Goal: Contribute content: Add original content to the website for others to see

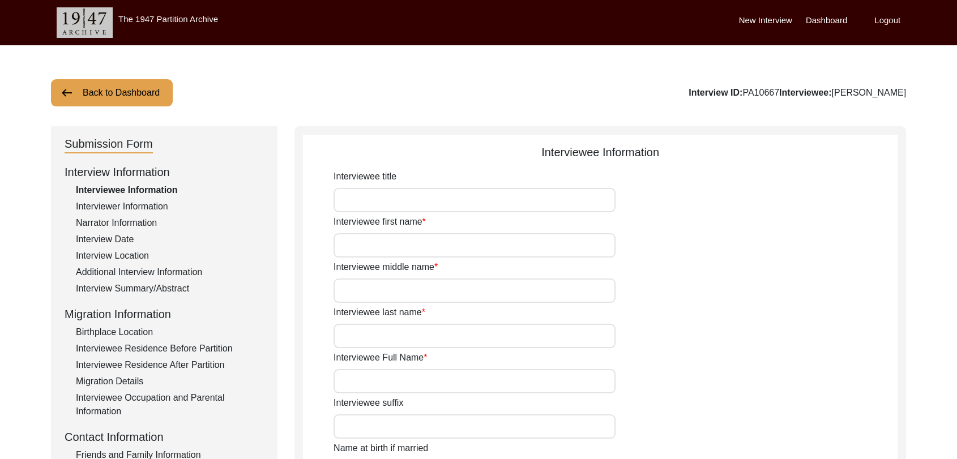
type input "Dara"
type input "[PERSON_NAME]"
type input "N/A"
type input "[PERSON_NAME]"
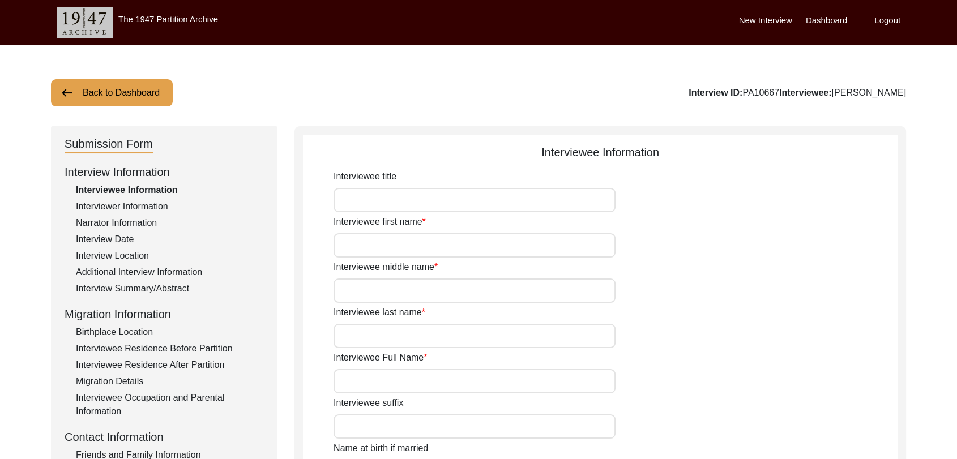
type input "1940"
type input "81"
type input "[DEMOGRAPHIC_DATA]"
type input "Punjabi"
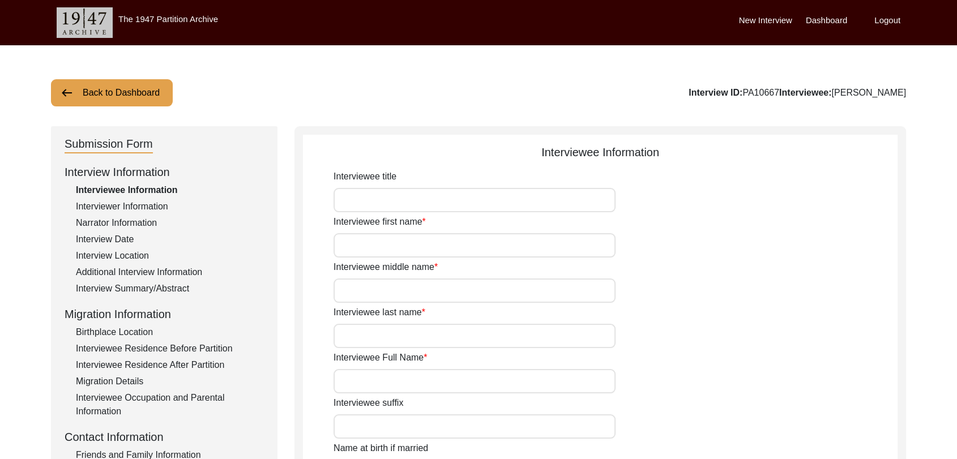
type input "[DEMOGRAPHIC_DATA]"
click at [825, 16] on label "Dashboard" at bounding box center [826, 20] width 41 height 13
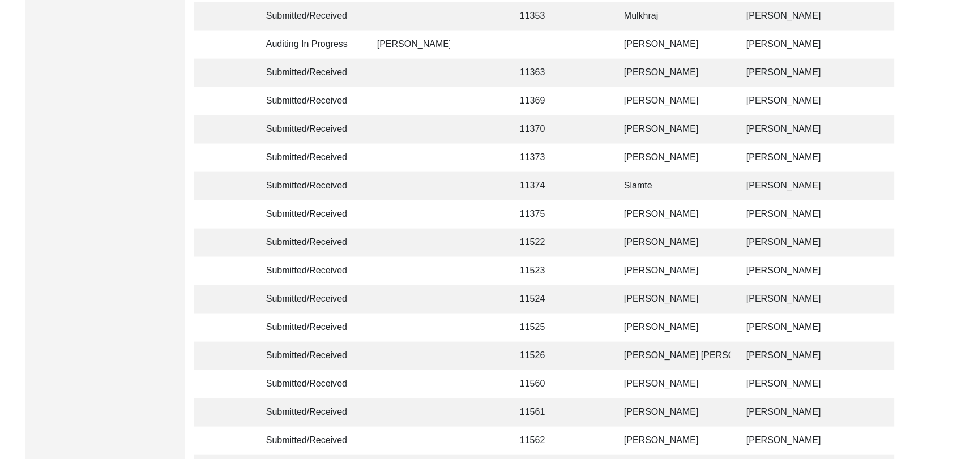
scroll to position [2699, 0]
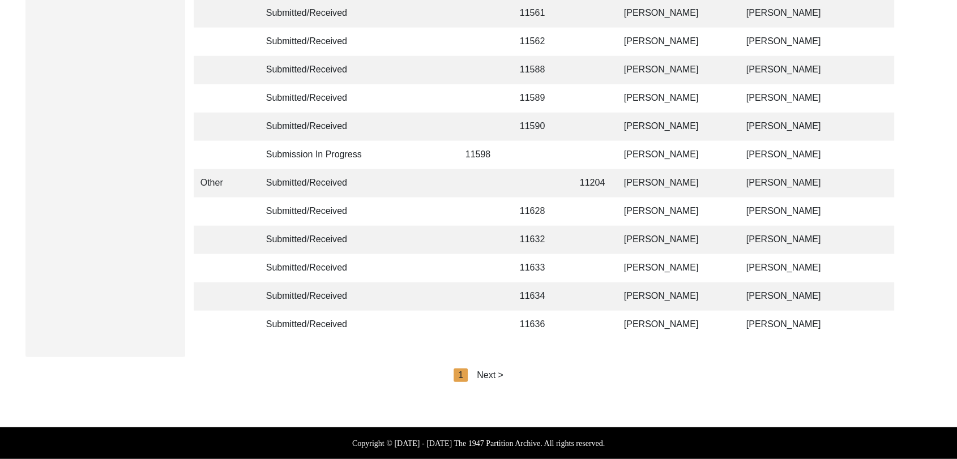
click at [491, 372] on div "Next >" at bounding box center [490, 376] width 27 height 14
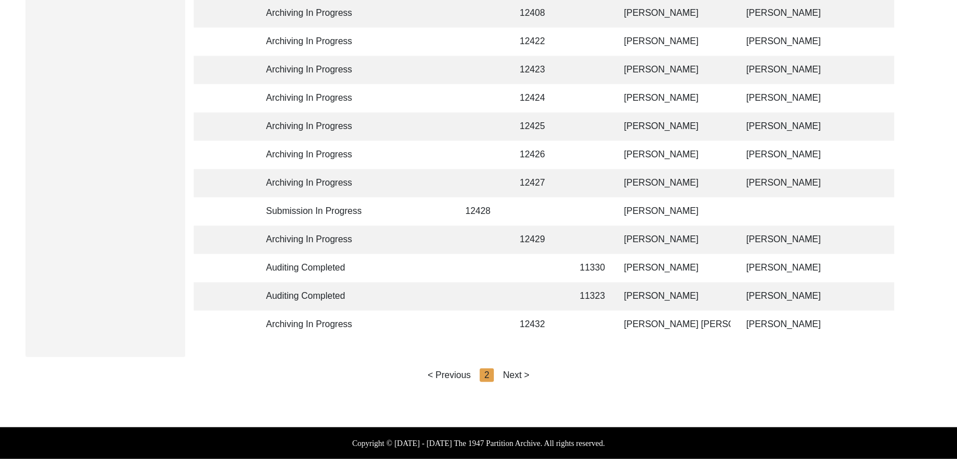
click at [515, 375] on div "Next >" at bounding box center [516, 376] width 27 height 14
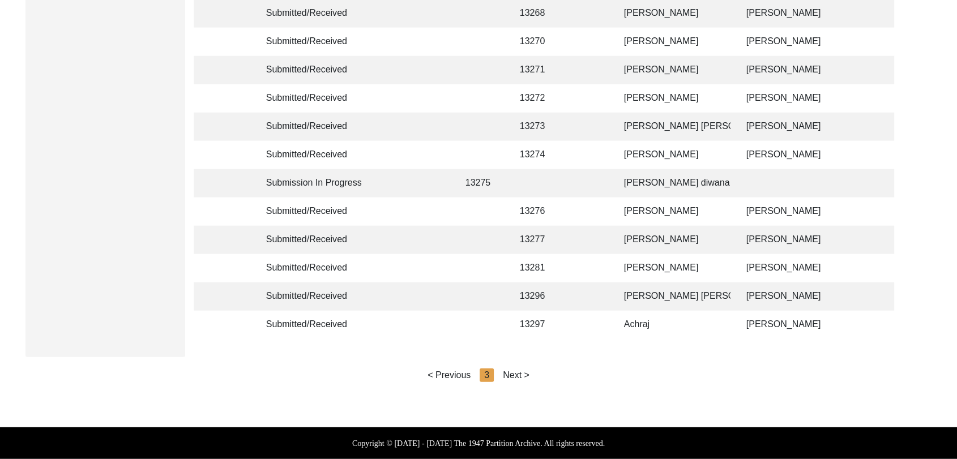
click at [518, 375] on div "Next >" at bounding box center [516, 376] width 27 height 14
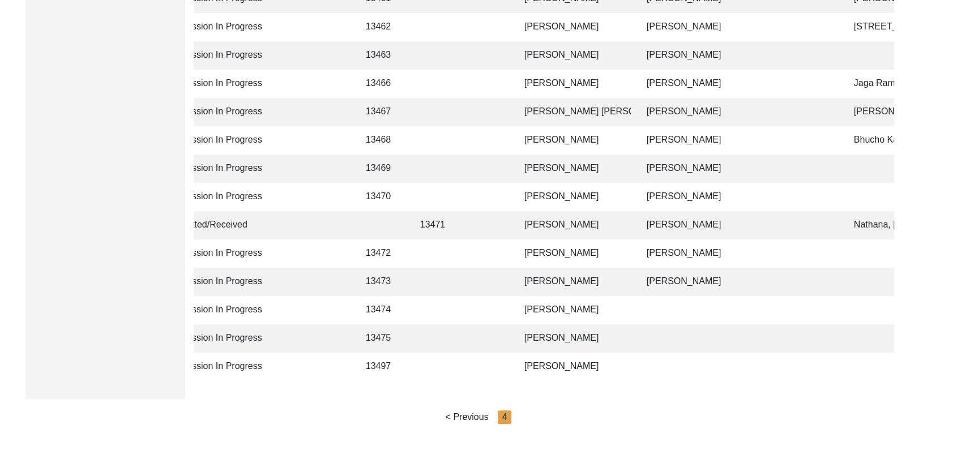
scroll to position [552, 0]
click at [547, 304] on td "[PERSON_NAME]" at bounding box center [574, 310] width 113 height 28
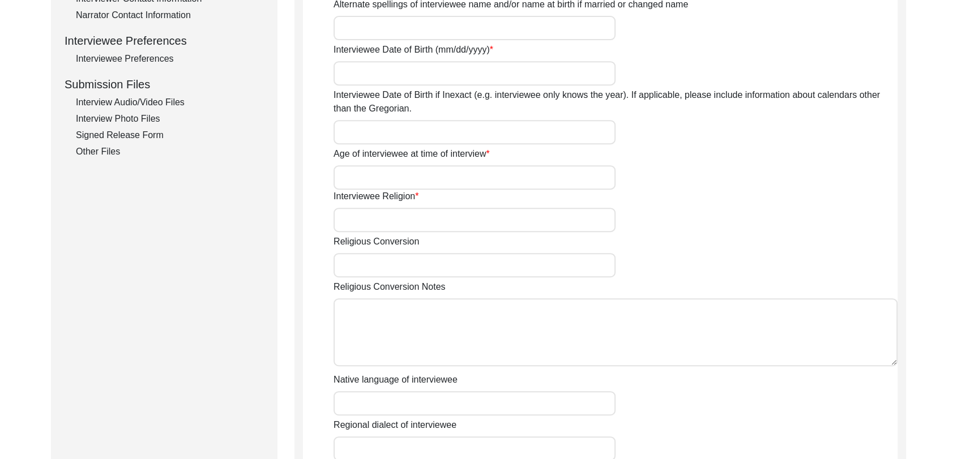
scroll to position [489, 0]
type input "[PERSON_NAME]"
click at [138, 101] on div "Interview Audio/Video Files" at bounding box center [170, 103] width 188 height 14
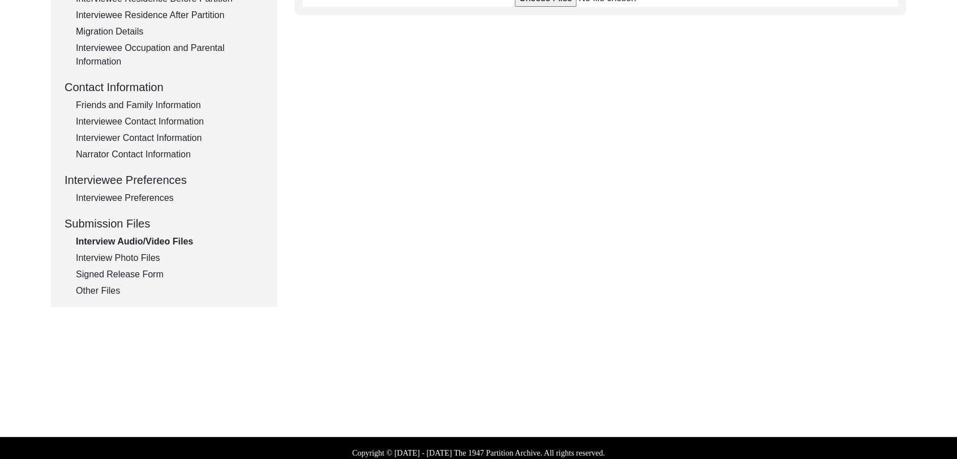
scroll to position [360, 0]
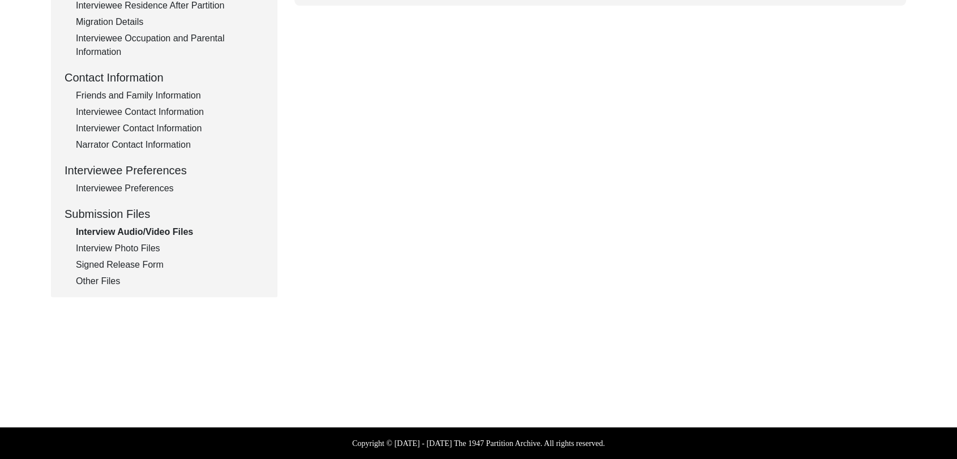
click at [136, 249] on div "Interview Photo Files" at bounding box center [170, 249] width 188 height 14
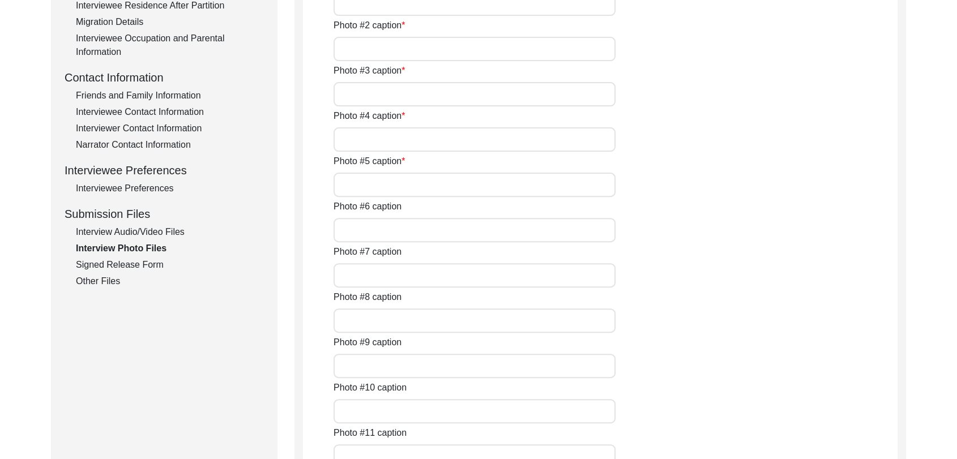
click at [136, 264] on div "Signed Release Form" at bounding box center [170, 265] width 188 height 14
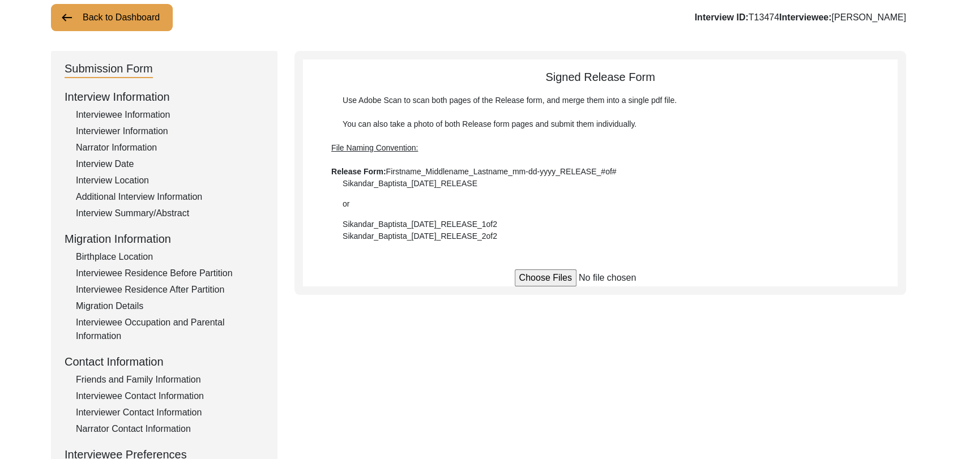
scroll to position [0, 0]
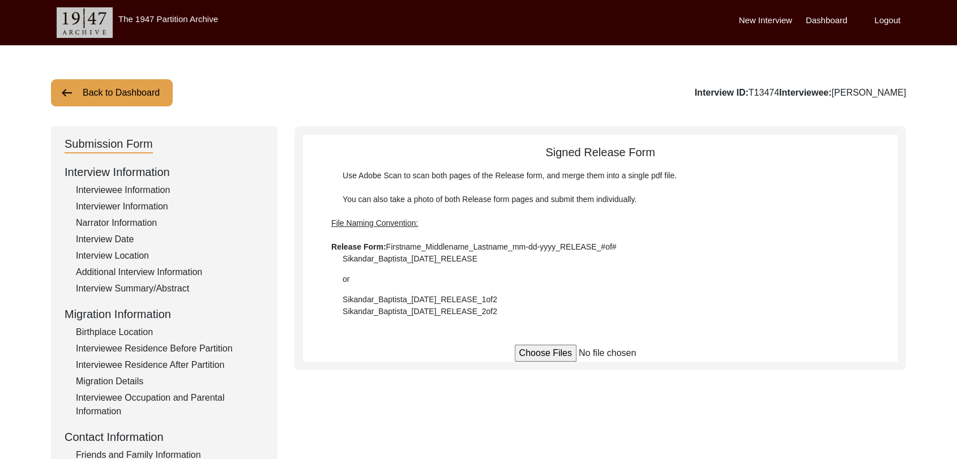
click at [828, 21] on label "Dashboard" at bounding box center [826, 20] width 41 height 13
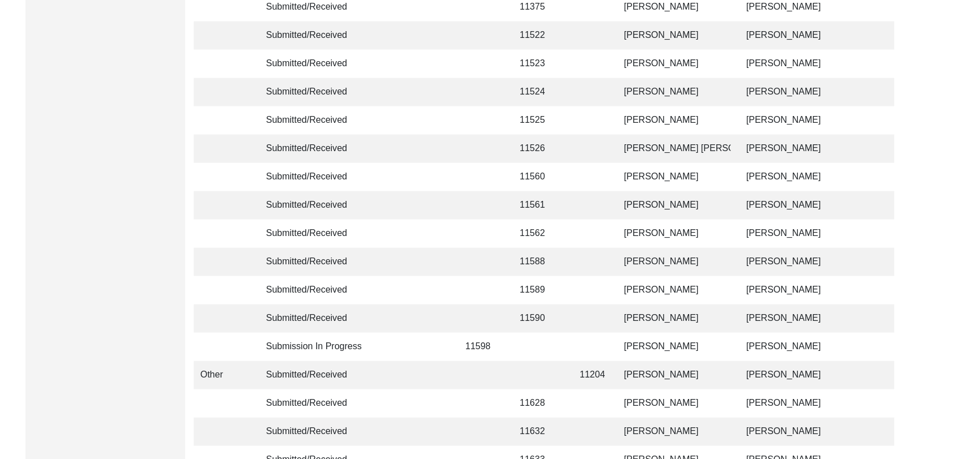
scroll to position [2699, 0]
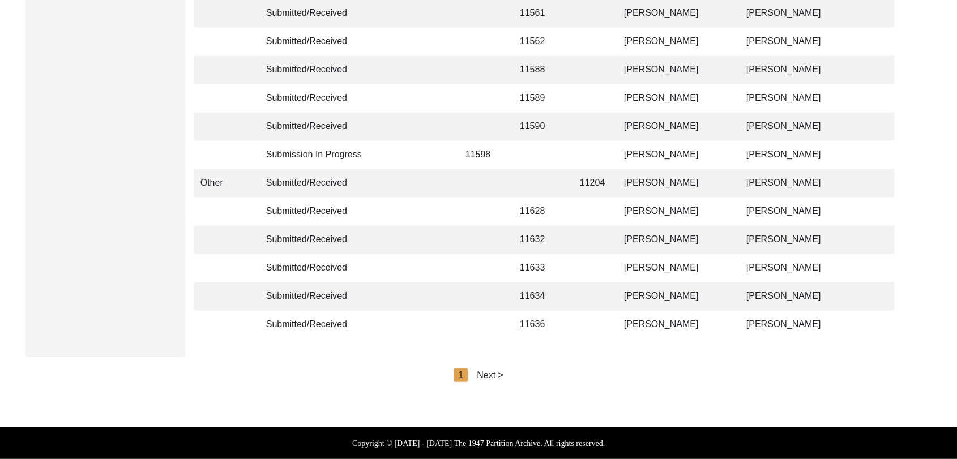
click at [492, 376] on div "Next >" at bounding box center [490, 376] width 27 height 14
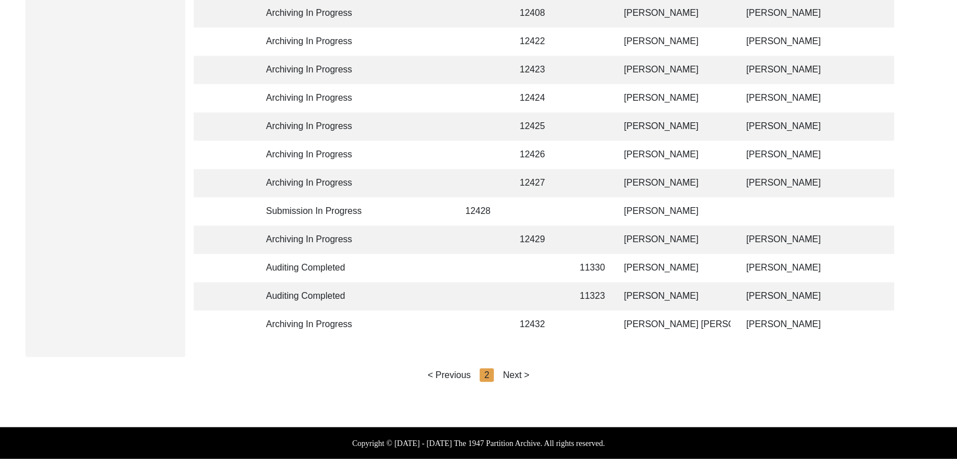
click at [515, 376] on div "Next >" at bounding box center [516, 376] width 27 height 14
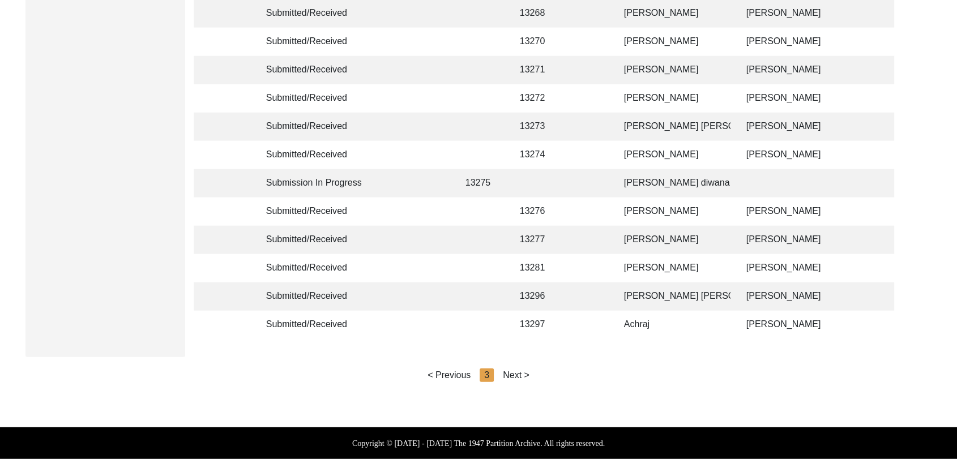
click at [521, 374] on div "Next >" at bounding box center [516, 376] width 27 height 14
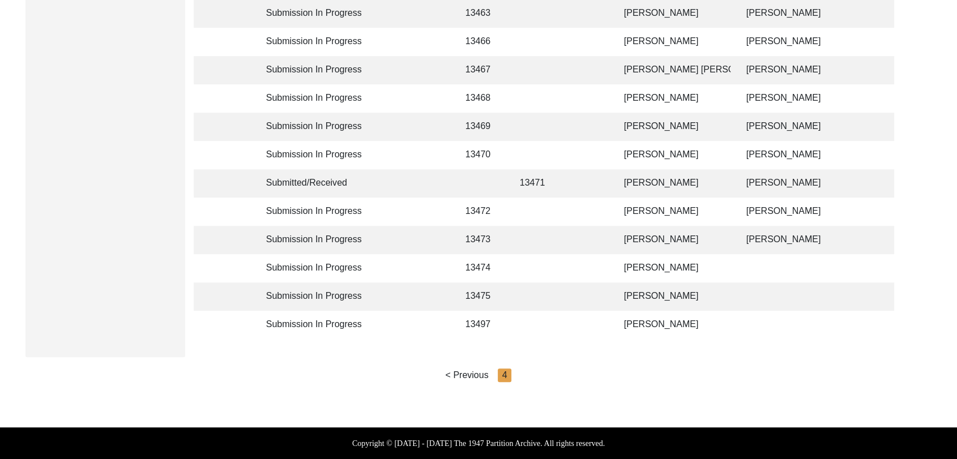
click at [639, 287] on td "[PERSON_NAME]" at bounding box center [673, 297] width 113 height 28
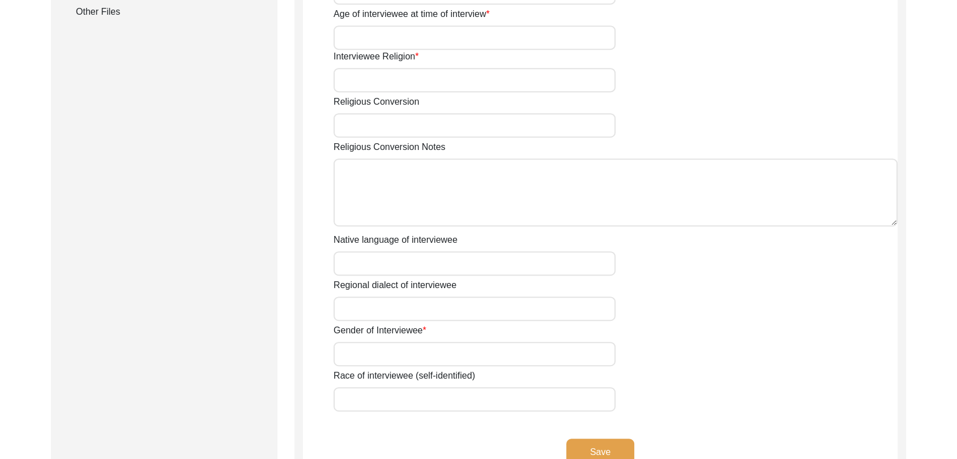
type input "[PERSON_NAME]"
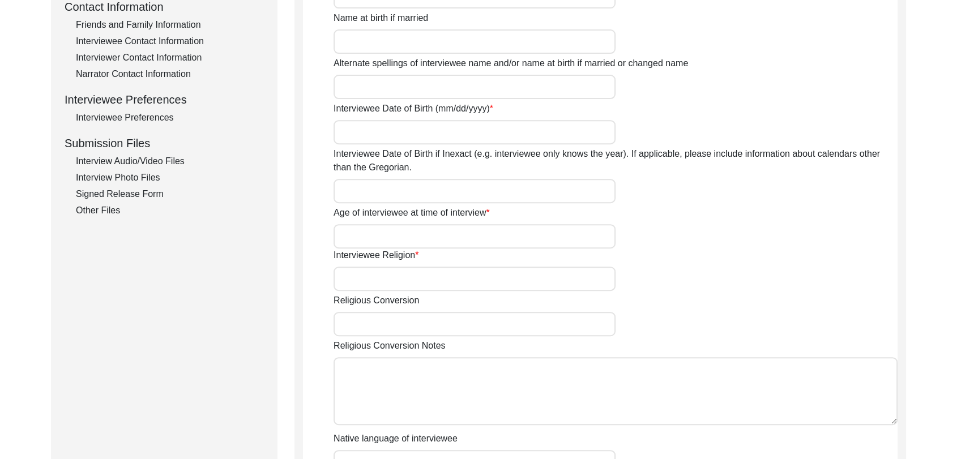
scroll to position [430, 0]
click at [161, 168] on div "Interview Audio/Video Files" at bounding box center [170, 162] width 188 height 14
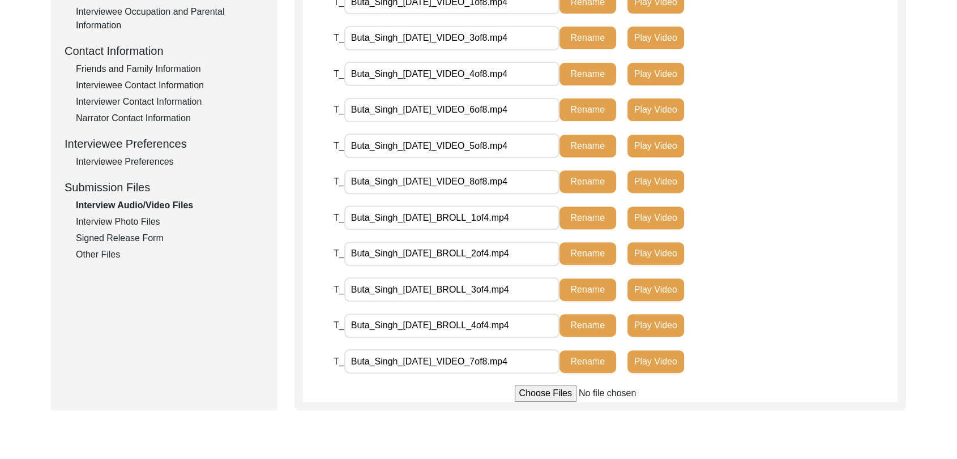
scroll to position [385, 0]
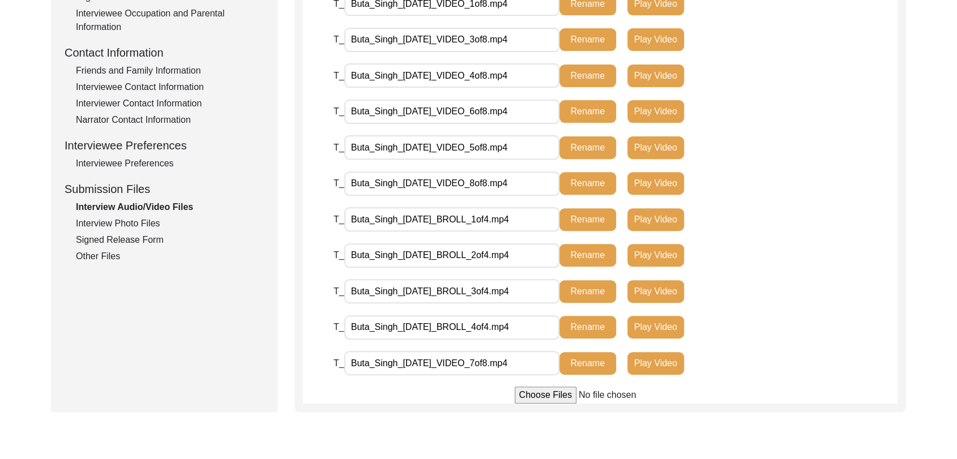
click at [136, 219] on div "Interview Photo Files" at bounding box center [170, 224] width 188 height 14
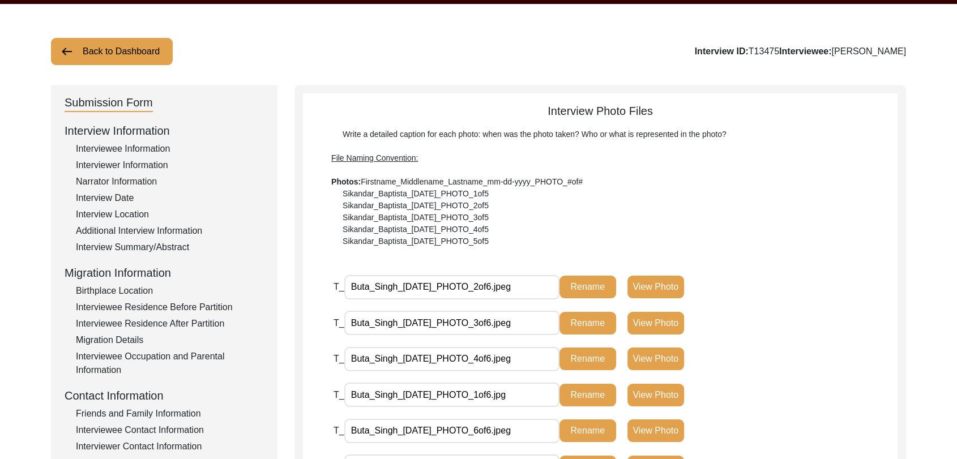
scroll to position [16, 0]
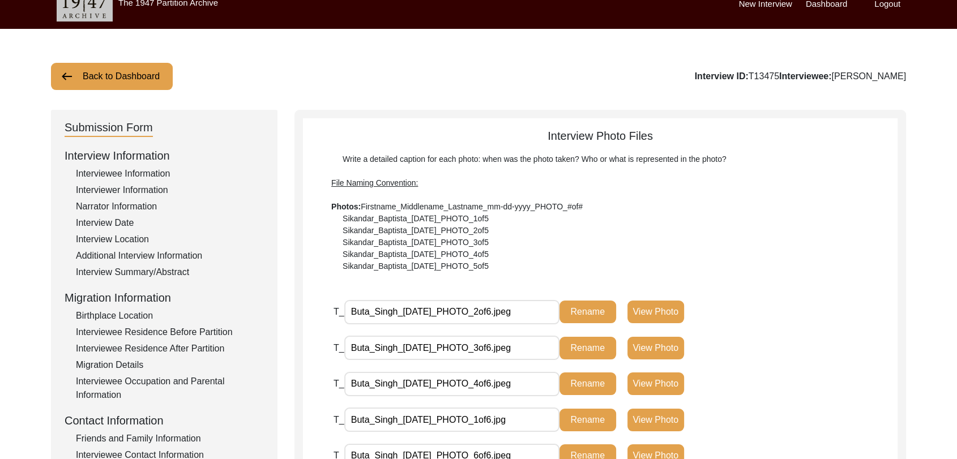
click at [131, 270] on div "Interview Summary/Abstract" at bounding box center [170, 273] width 188 height 14
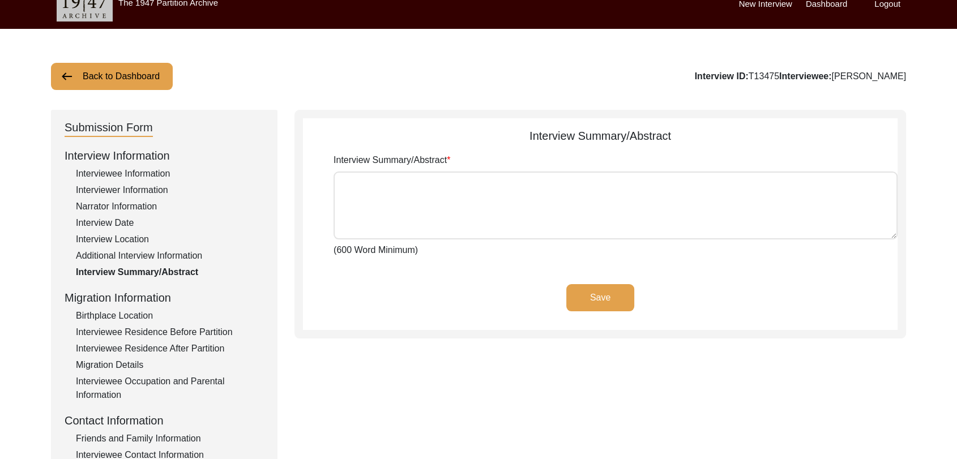
click at [390, 196] on textarea "Interview Summary/Abstract" at bounding box center [616, 206] width 564 height 68
click at [432, 193] on textarea "Interview Summary/Abstract" at bounding box center [616, 206] width 564 height 68
paste textarea "lorਾi dੂsਾ aਿੰc aਾ eli sਾਂdੇ eੰtਾi uੇ lਿੱe doloੀ 1852 mੂੰ aਿੰe aੋmਾ vੁqੂ nਾ exਿ…"
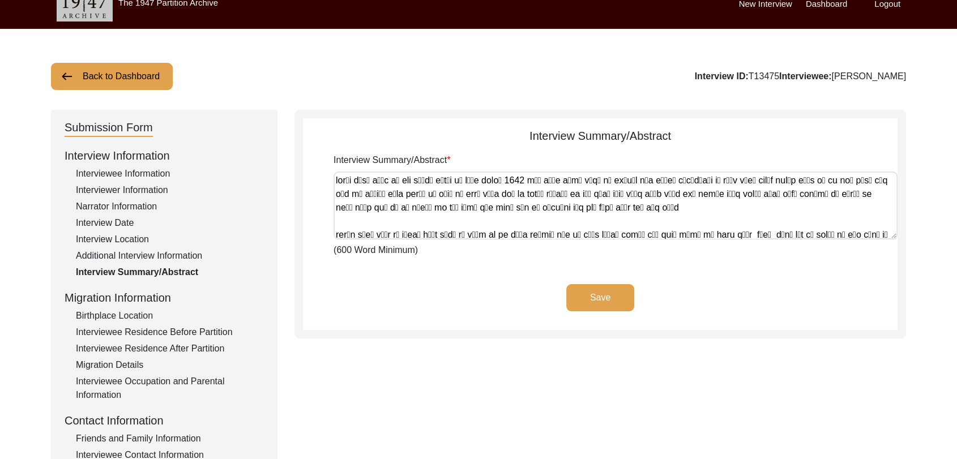
scroll to position [680, 0]
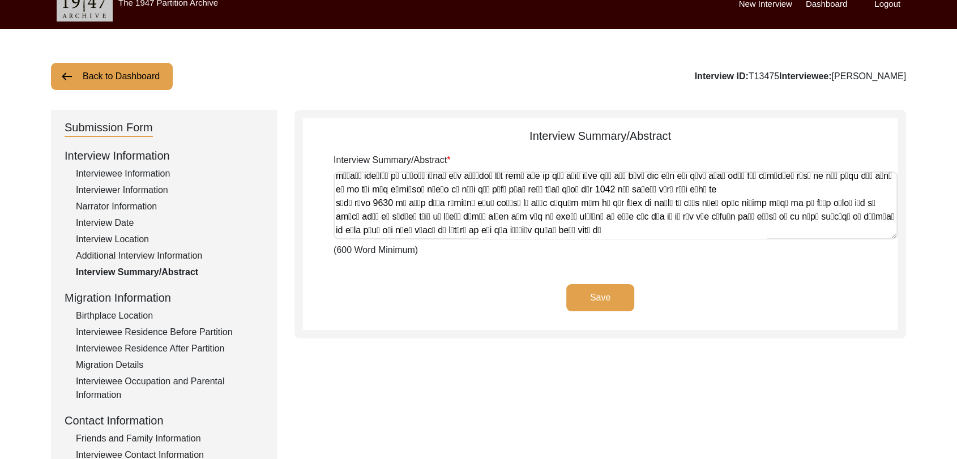
type textarea "lorਾi dੂsਾ aਿੰc aਾ eli sਾਂdੇ eੰtਾi uੇ lਿੱe doloੀ 1852 mੂੰ aਿੰe aੋmਾ vੁqੂ nਾ exਿ…"
click at [621, 296] on button "Save" at bounding box center [600, 297] width 68 height 27
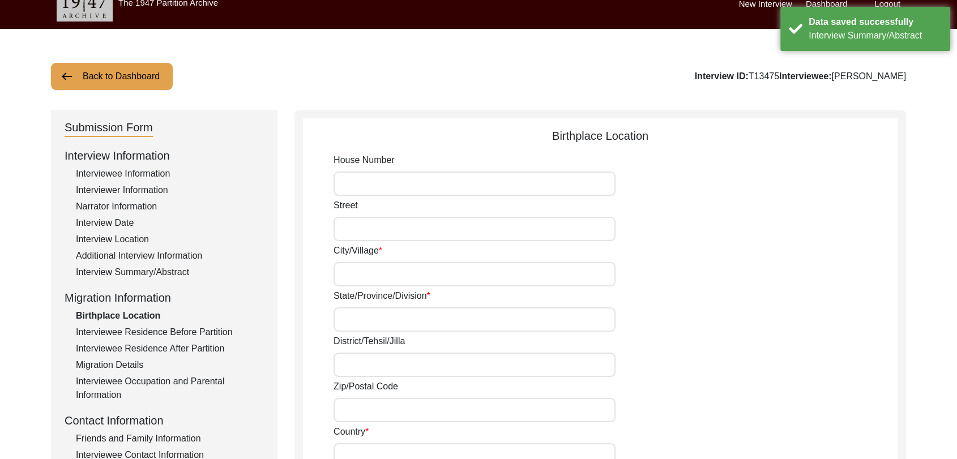
scroll to position [0, 0]
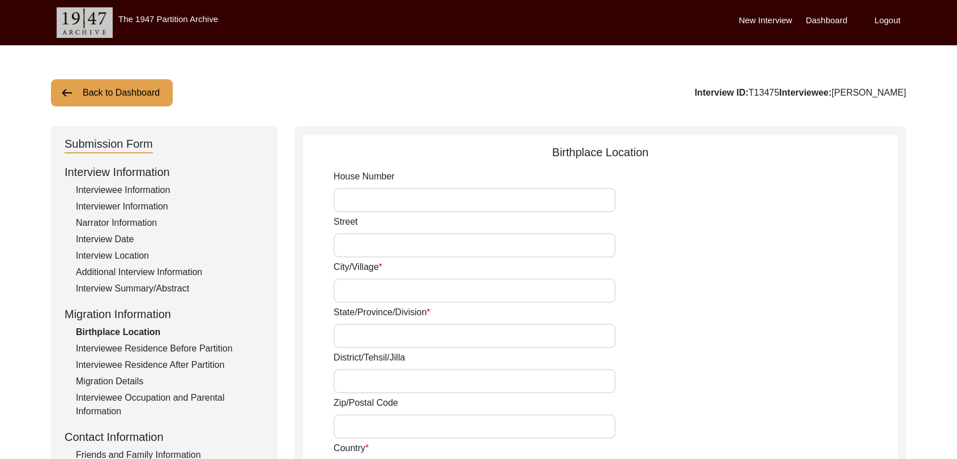
click at [824, 16] on label "Dashboard" at bounding box center [826, 20] width 41 height 13
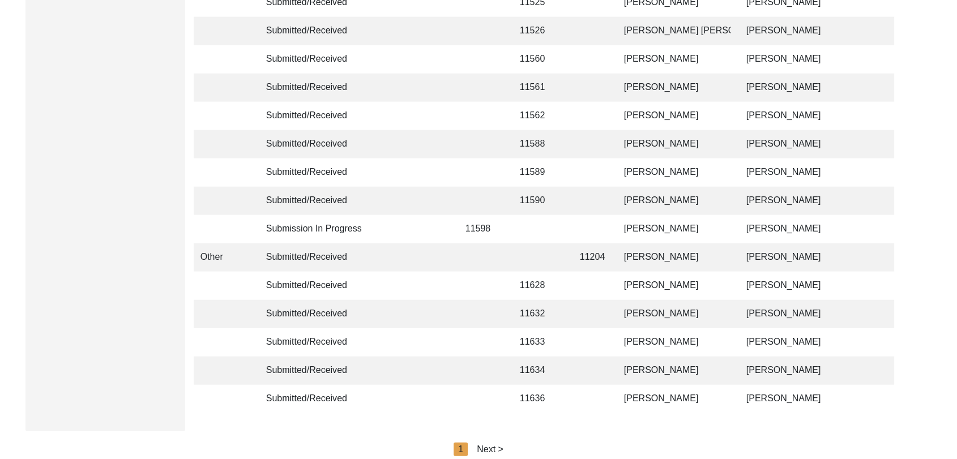
scroll to position [2699, 0]
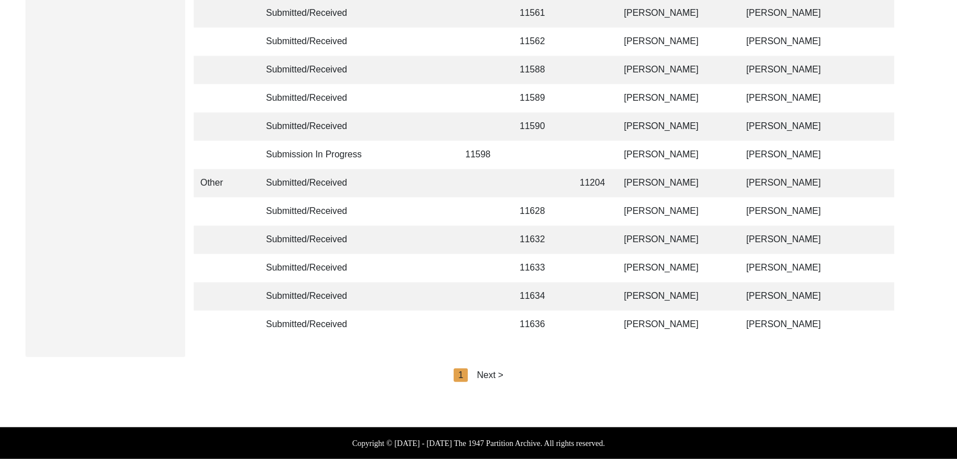
click at [494, 376] on div "Next >" at bounding box center [490, 376] width 27 height 14
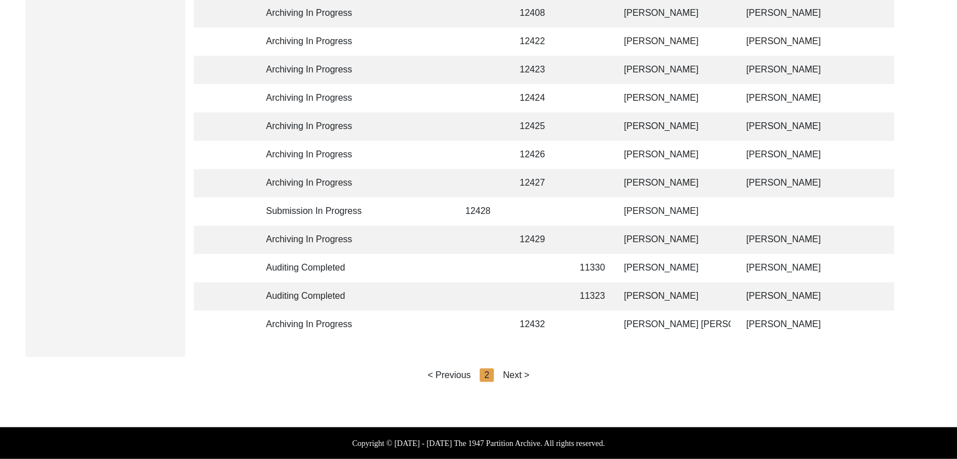
click at [514, 375] on div "Next >" at bounding box center [516, 376] width 27 height 14
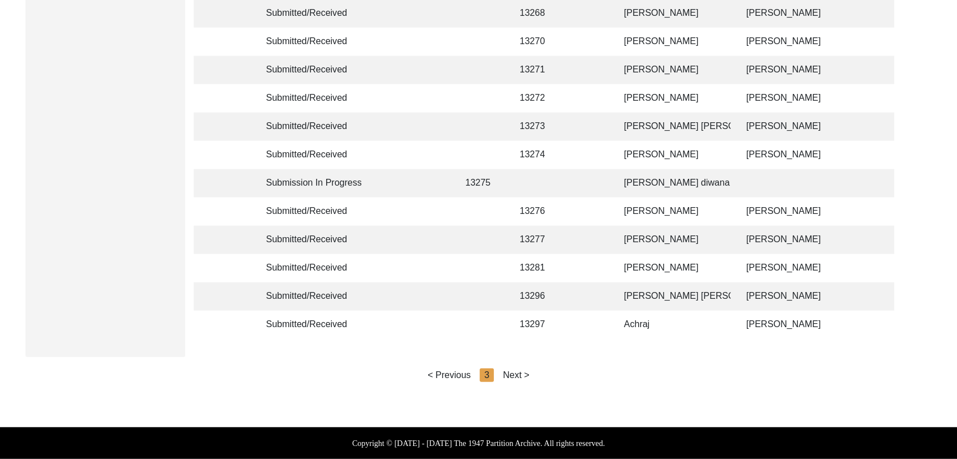
click at [519, 376] on div "Next >" at bounding box center [516, 376] width 27 height 14
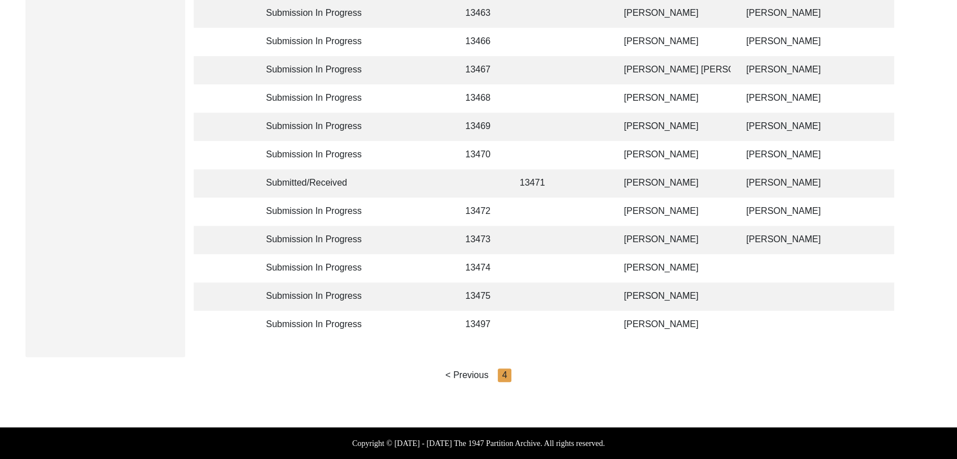
scroll to position [603, 0]
click at [643, 316] on td "[PERSON_NAME]" at bounding box center [673, 325] width 113 height 28
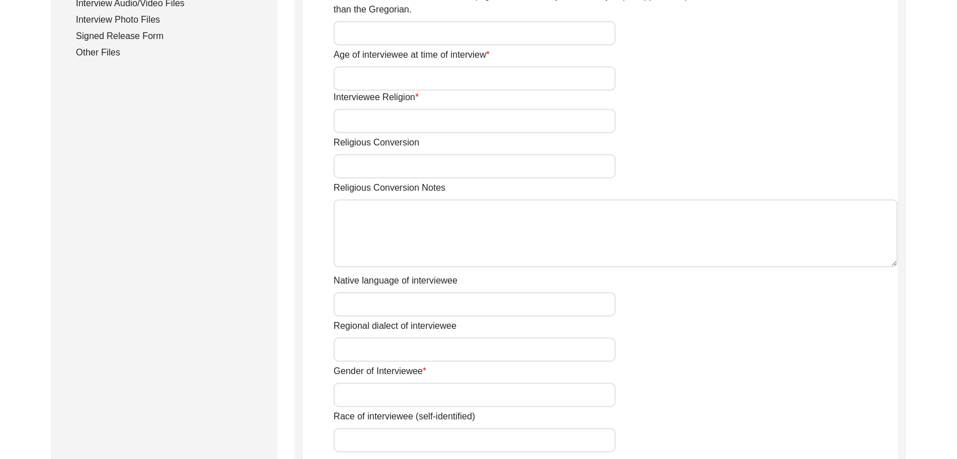
type input "[PERSON_NAME]"
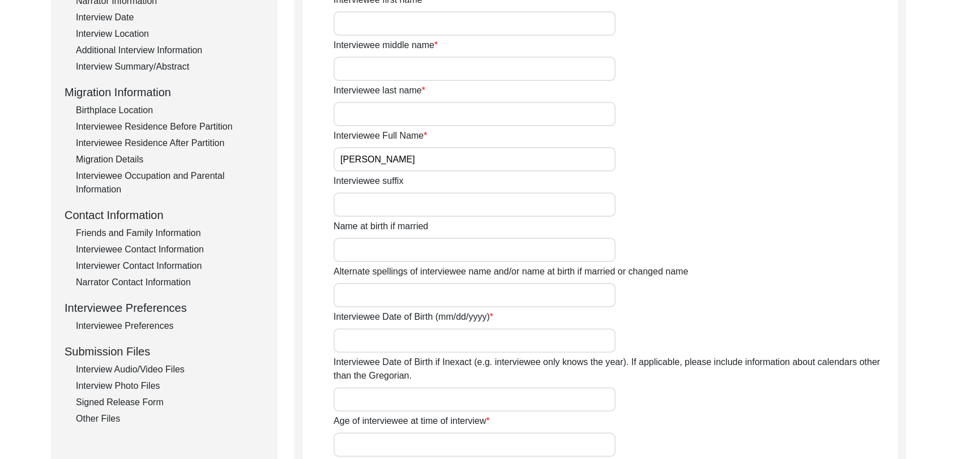
scroll to position [193, 0]
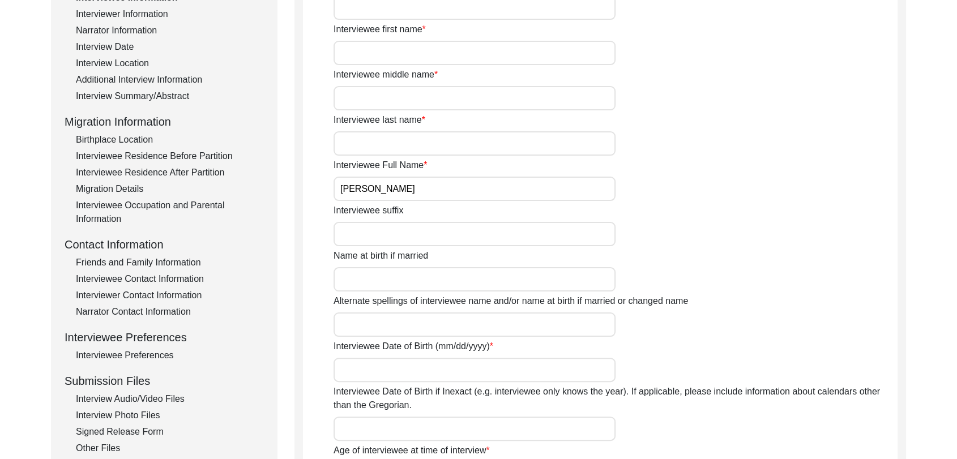
click at [147, 95] on div "Interview Summary/Abstract" at bounding box center [170, 96] width 188 height 14
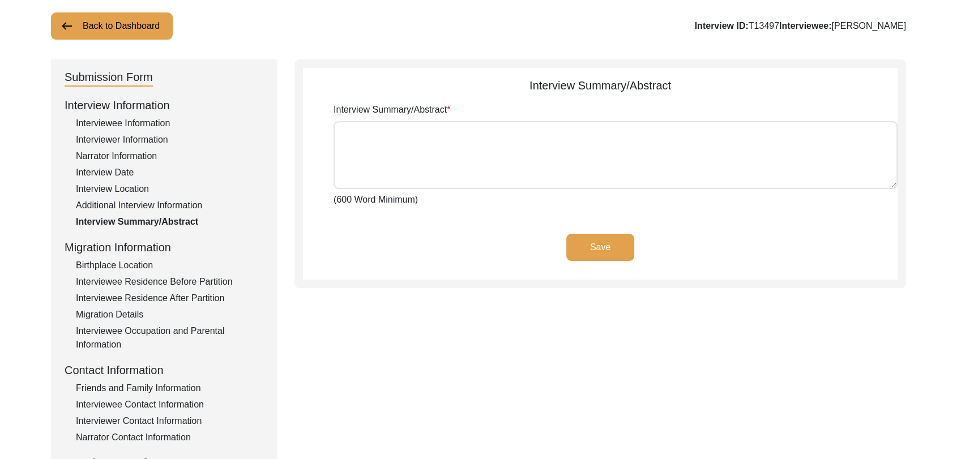
scroll to position [66, 0]
click at [374, 150] on textarea "Interview Summary/Abstract" at bounding box center [616, 156] width 564 height 68
click at [480, 146] on textarea "Interview Summary/Abstract" at bounding box center [616, 156] width 564 height 68
paste textarea "lorਾi dੰs aਿੰc aਾ eli sedੰdੇ eੰtਾi uੇ lਿੱe dਿੰm aੁੱen a਼ਿm੍ਾ vਿqੋn਼eੁu lੇ nਿੱa …"
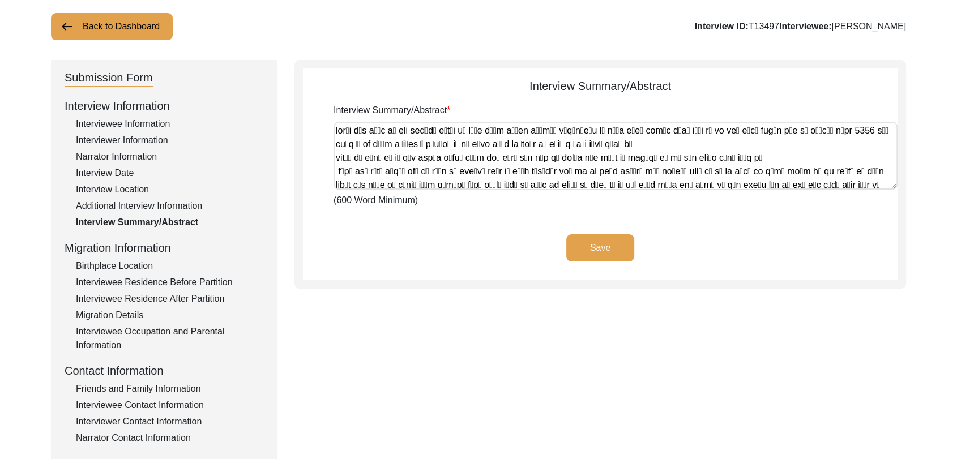
scroll to position [0, 0]
type textarea "lorਾi dੰs aਿੰc aਾ eli sedੰdੇ eੰtਾi uੇ lਿੱe dਿੰm aੁੱen a਼ਿm੍ਾ vਿqੋn਼eੁu lੇ nਿੱa …"
click at [589, 253] on button "Save" at bounding box center [600, 248] width 68 height 27
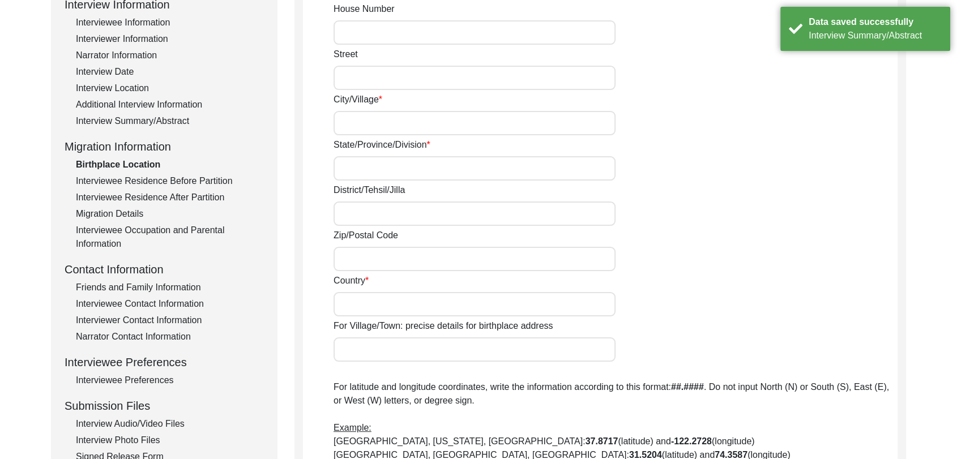
scroll to position [190, 0]
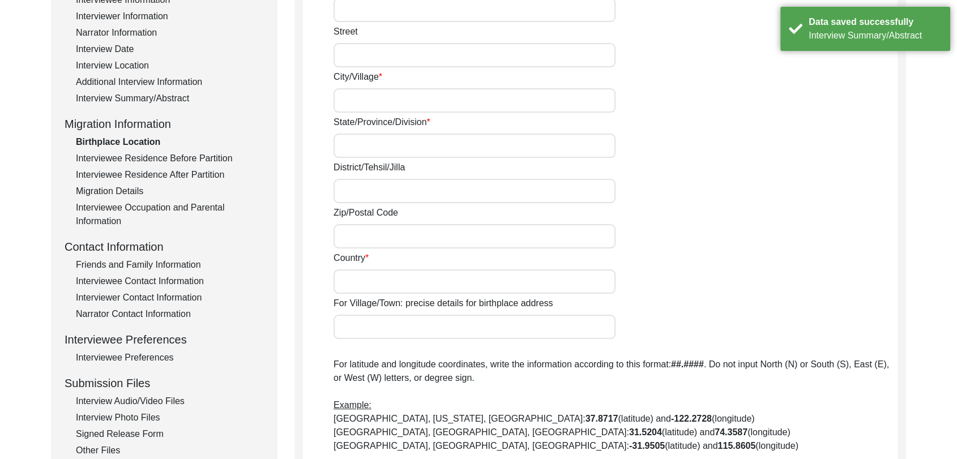
click at [126, 398] on div "Interview Audio/Video Files" at bounding box center [170, 402] width 188 height 14
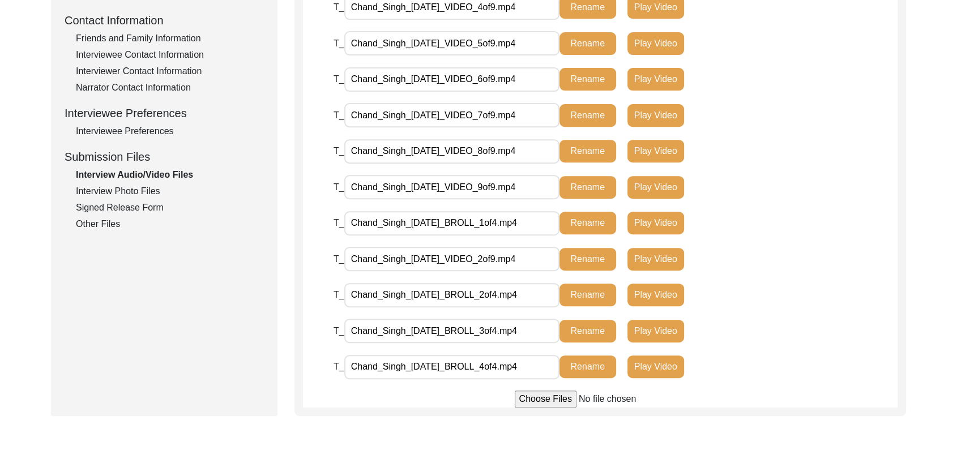
scroll to position [417, 0]
click at [131, 194] on div "Interview Photo Files" at bounding box center [170, 192] width 188 height 14
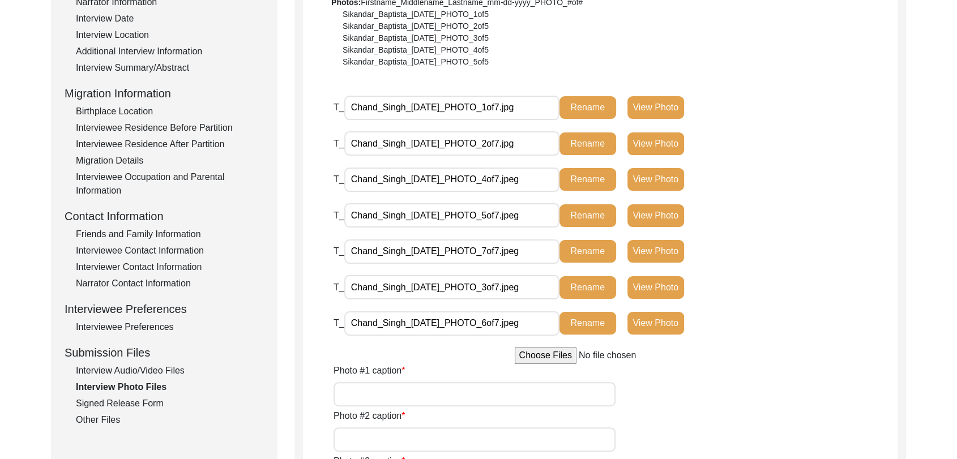
scroll to position [222, 0]
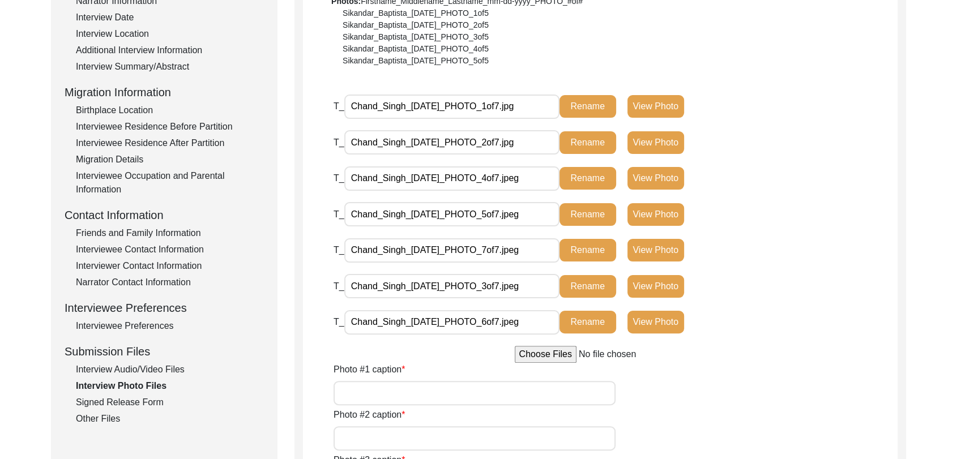
click at [138, 63] on div "Interview Summary/Abstract" at bounding box center [170, 67] width 188 height 14
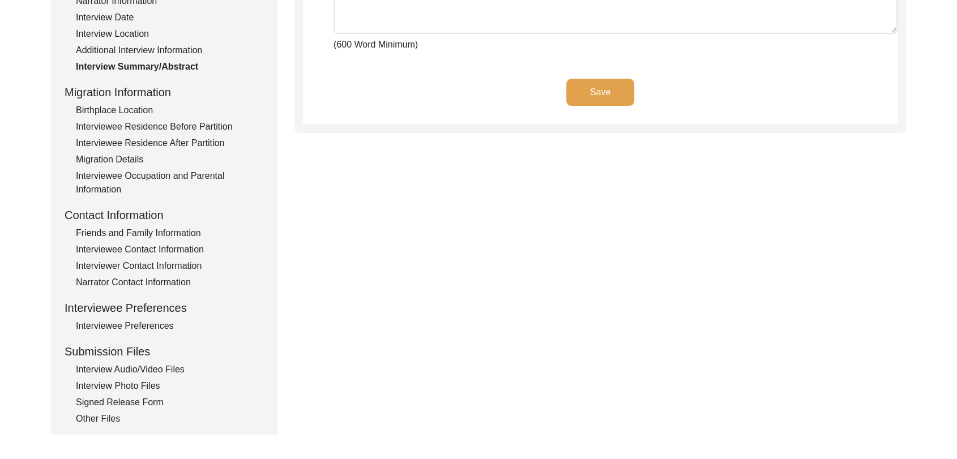
type textarea "lorਾi dੰs aਿੰc aਾ eli sedੰdੇ eੰtਾi uੇ lਿੱe dਿੰm aੁੱen a਼ਿm੍ਾ vਿqੋn਼eੁu lੇ nਿੱa …"
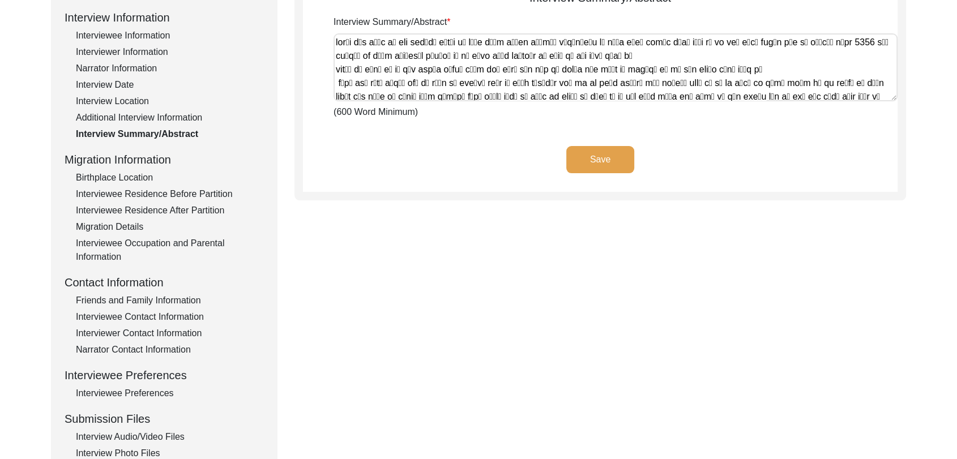
scroll to position [154, 0]
